Goal: Information Seeking & Learning: Learn about a topic

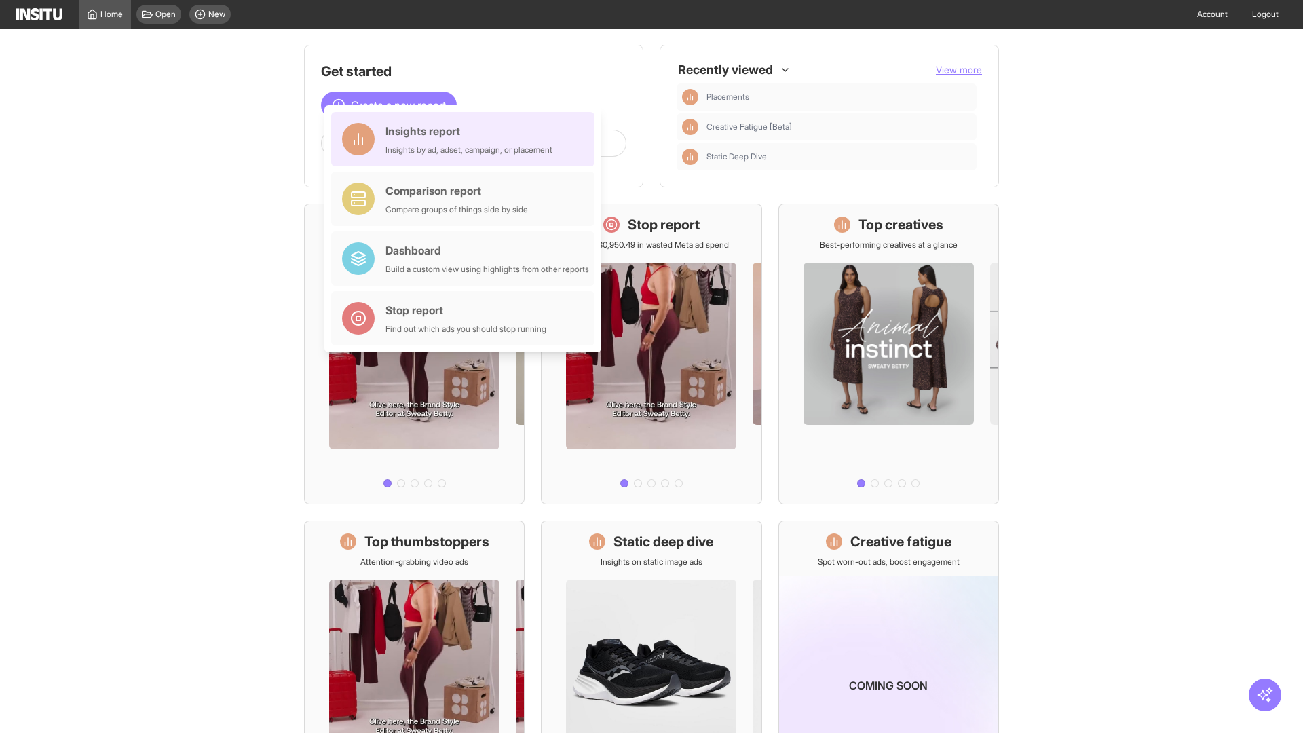
click at [466, 139] on div "Insights report Insights by ad, adset, campaign, or placement" at bounding box center [468, 139] width 167 height 33
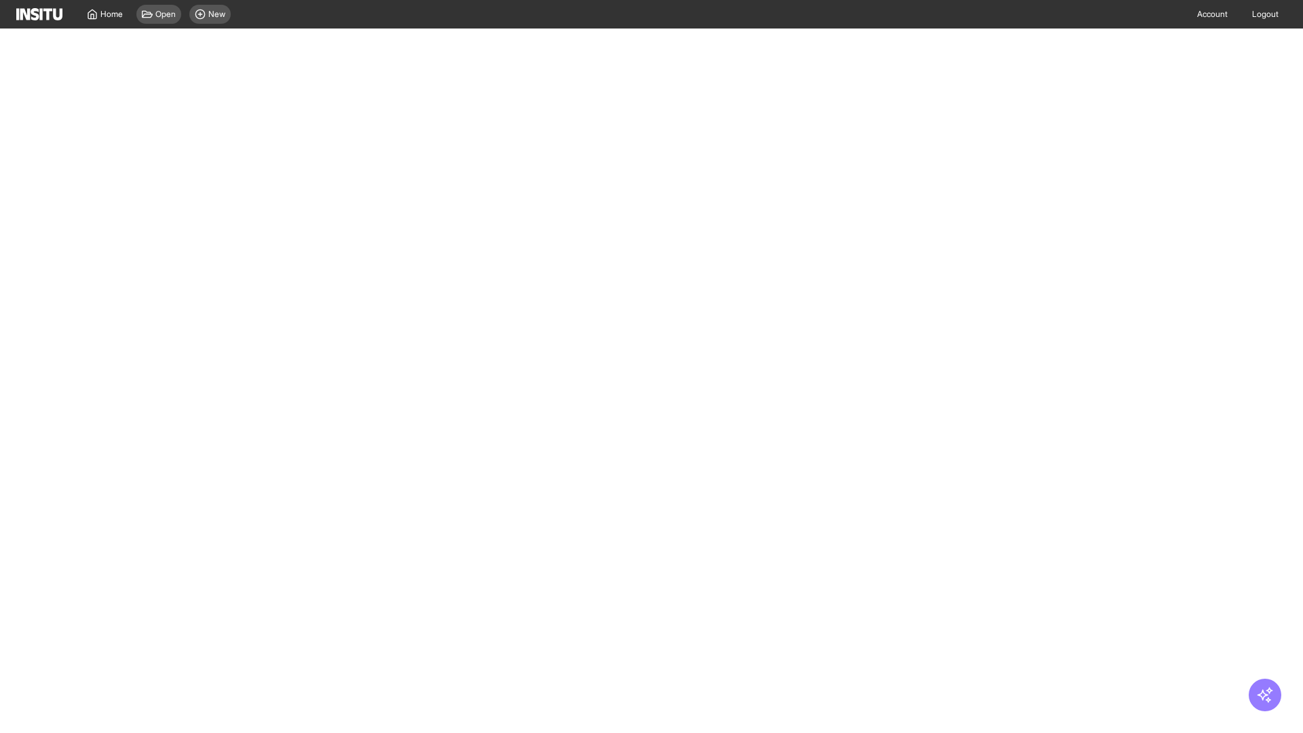
select select "**"
